Goal: Navigation & Orientation: Find specific page/section

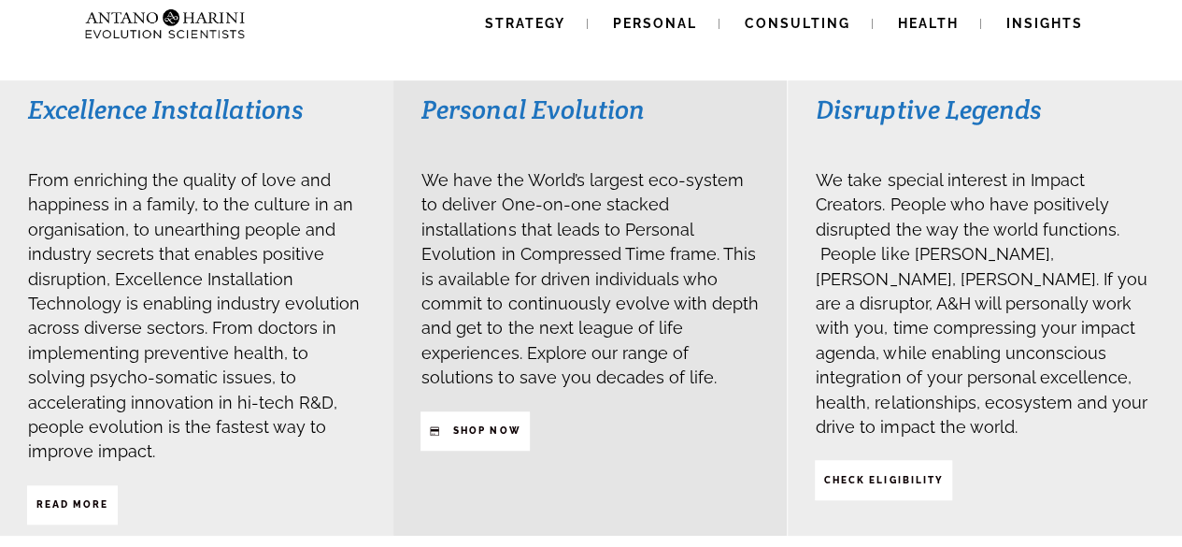
scroll to position [457, 0]
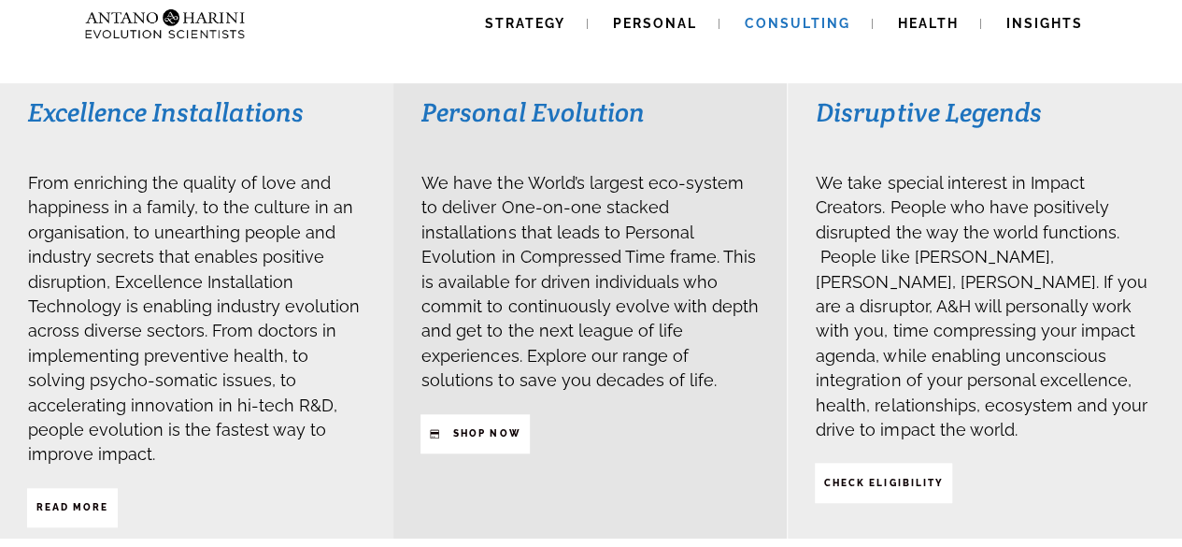
click at [802, 27] on span "Consulting" at bounding box center [798, 23] width 106 height 15
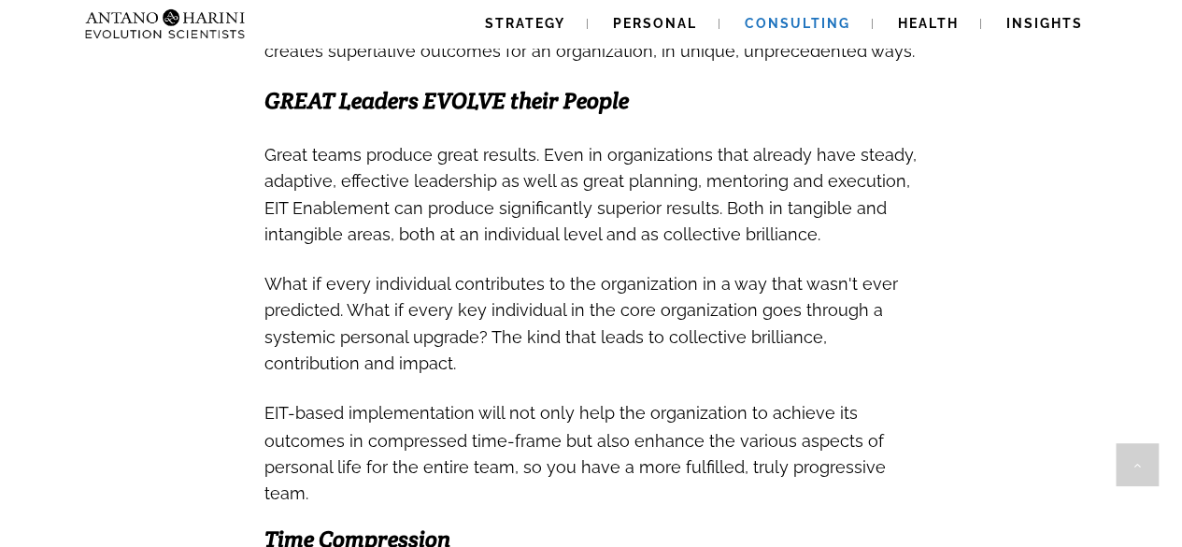
scroll to position [1326, 0]
click at [497, 14] on link "Strategy" at bounding box center [525, 24] width 125 height 48
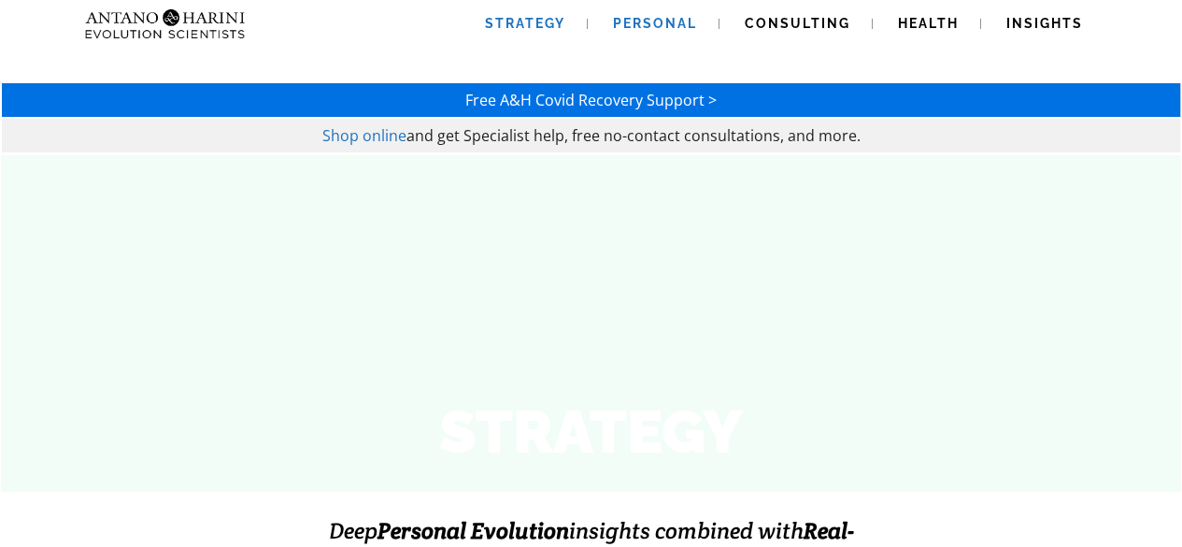
click at [679, 20] on span "Personal" at bounding box center [655, 23] width 84 height 15
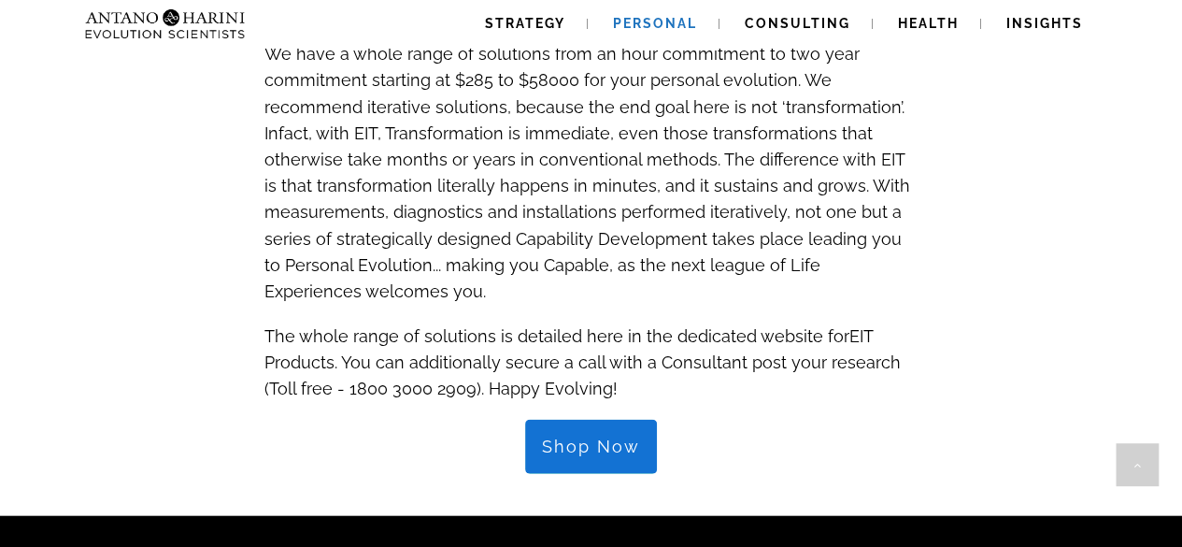
scroll to position [2314, 0]
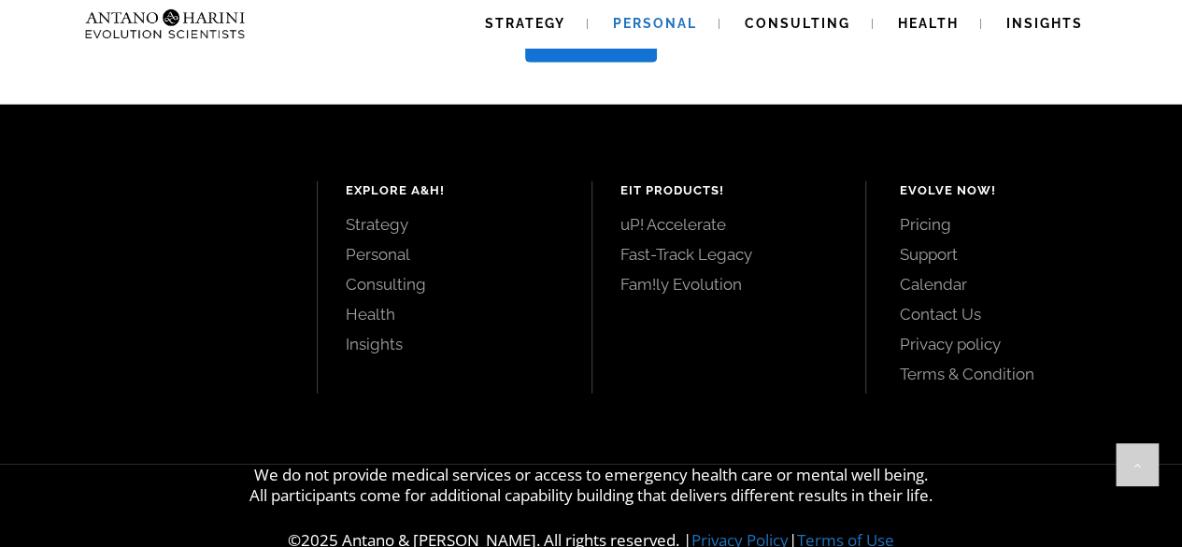
click at [943, 304] on link "Contact Us" at bounding box center [1019, 314] width 241 height 21
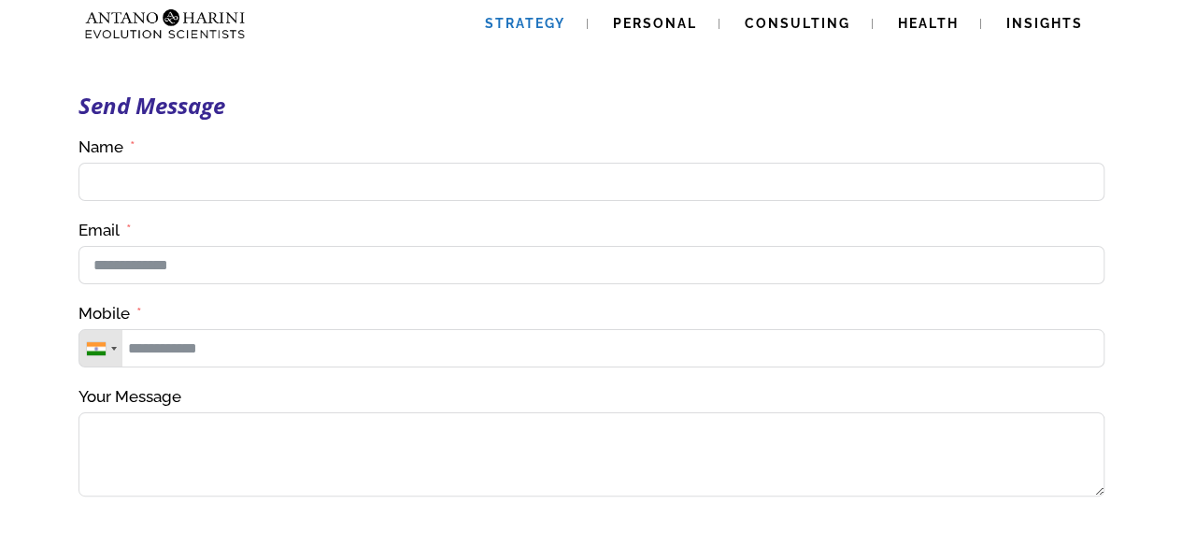
click at [527, 13] on link "Strategy" at bounding box center [525, 24] width 125 height 48
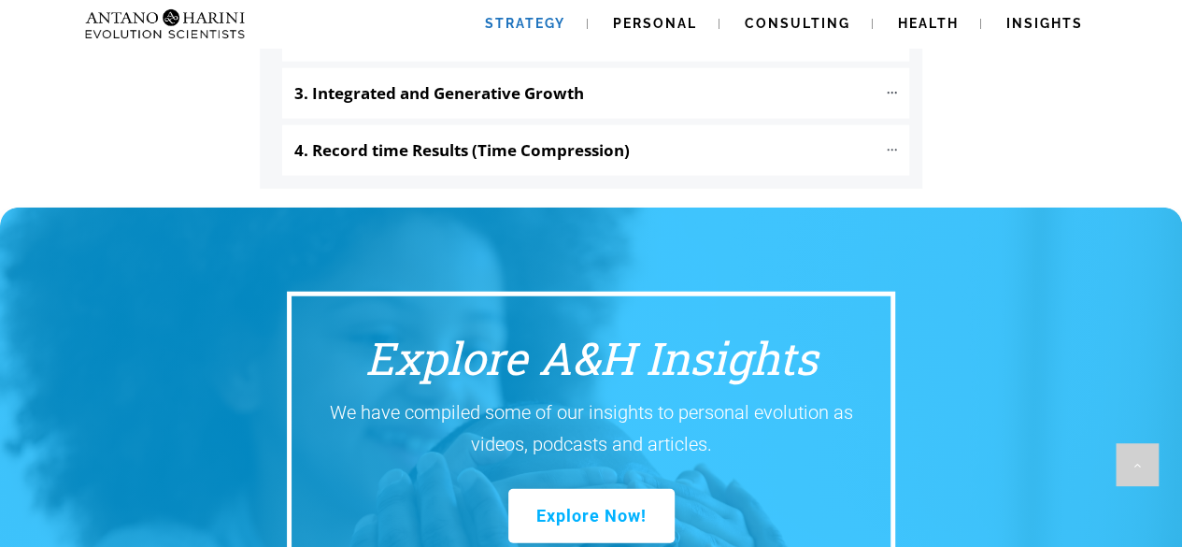
scroll to position [2323, 0]
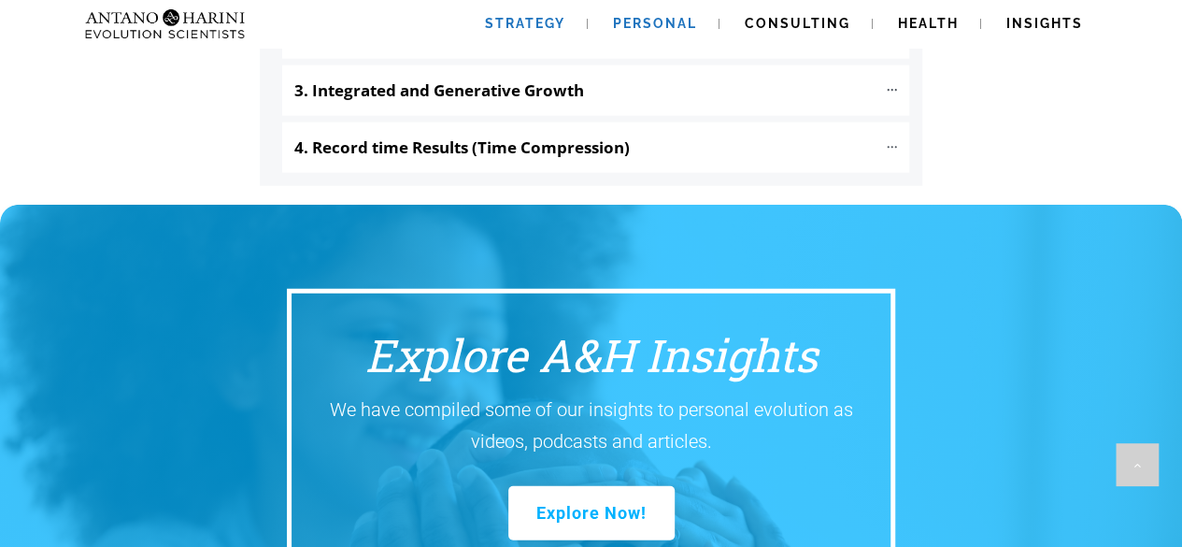
click at [675, 16] on span "Personal" at bounding box center [655, 23] width 84 height 15
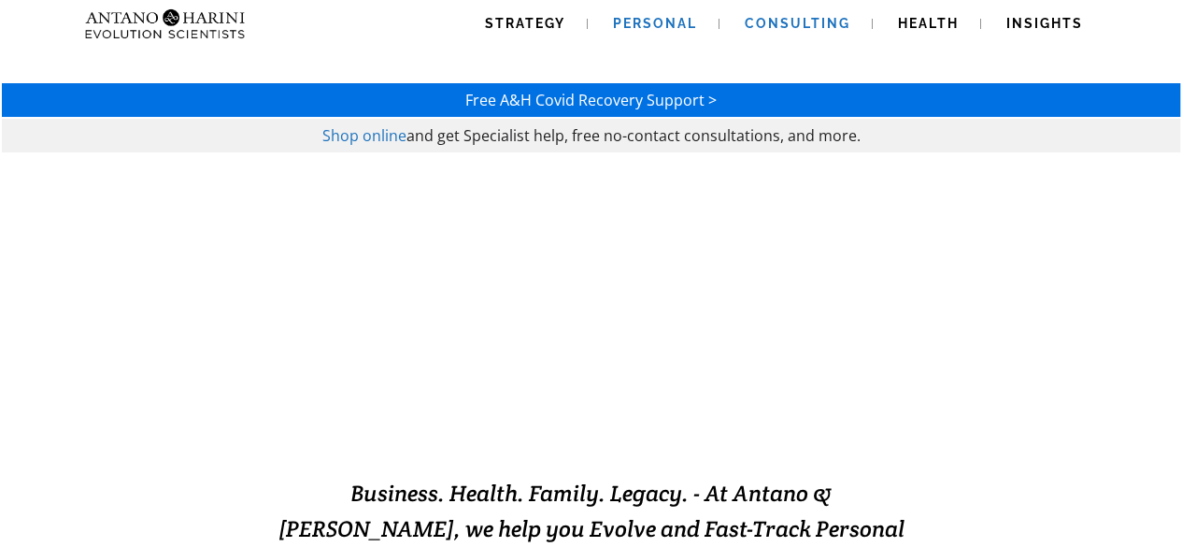
click at [811, 21] on span "Consulting" at bounding box center [798, 23] width 106 height 15
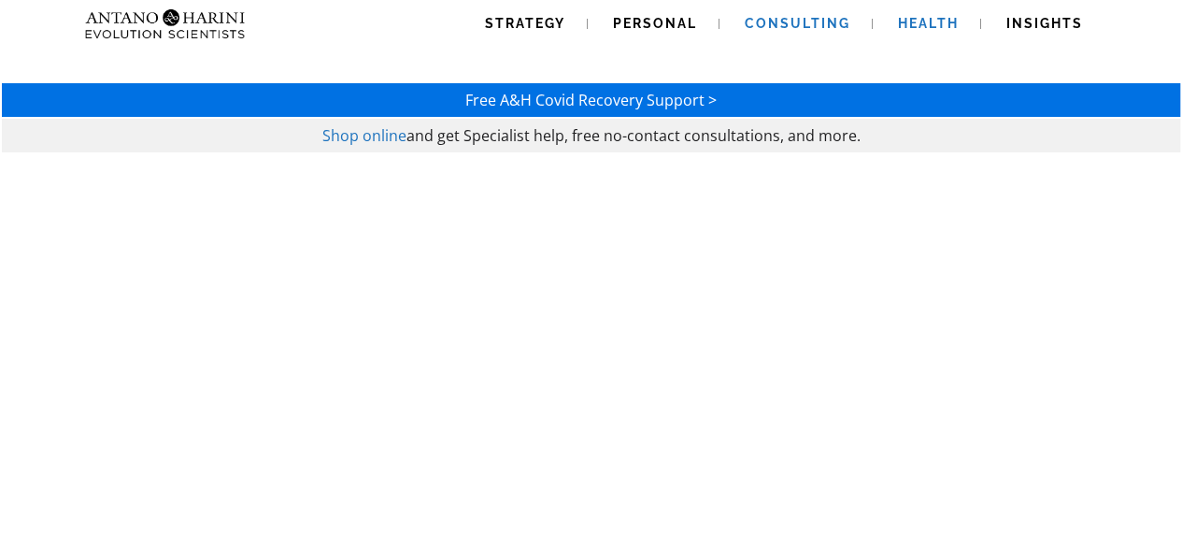
click at [916, 22] on span "Health" at bounding box center [928, 23] width 61 height 15
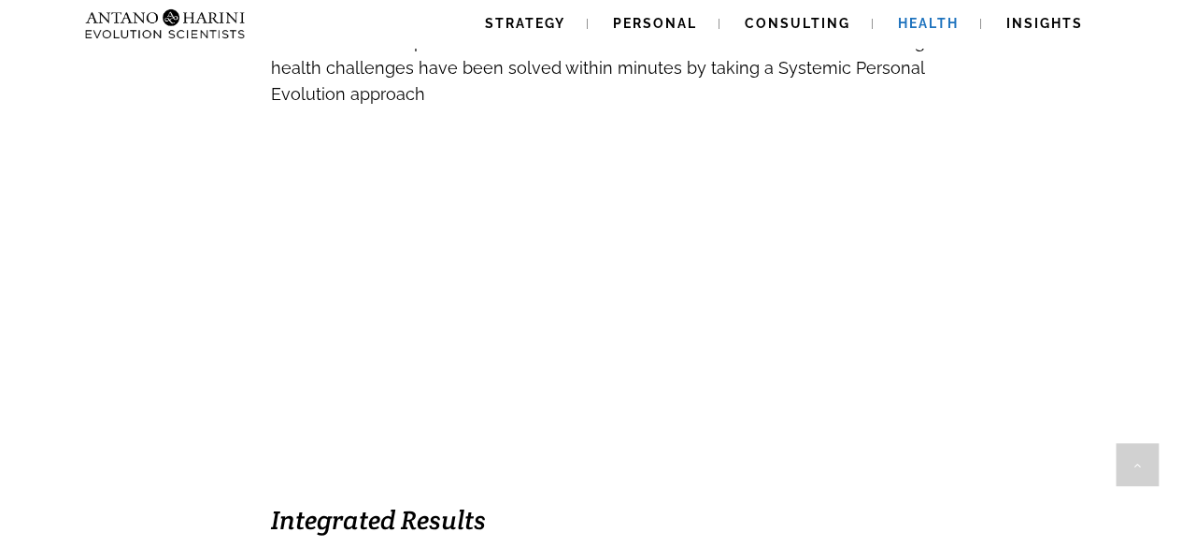
scroll to position [1039, 0]
